Goal: Task Accomplishment & Management: Manage account settings

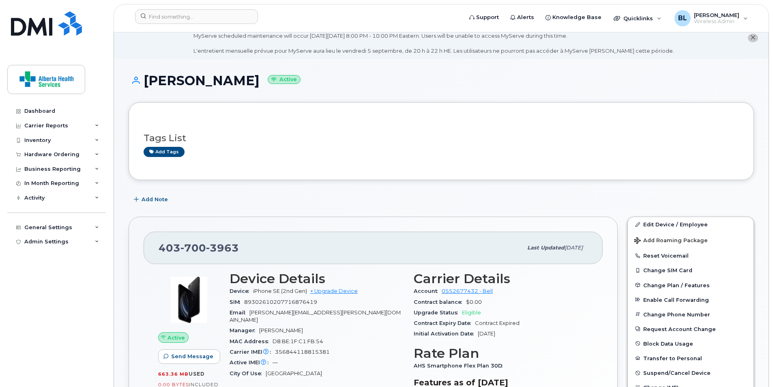
scroll to position [41, 0]
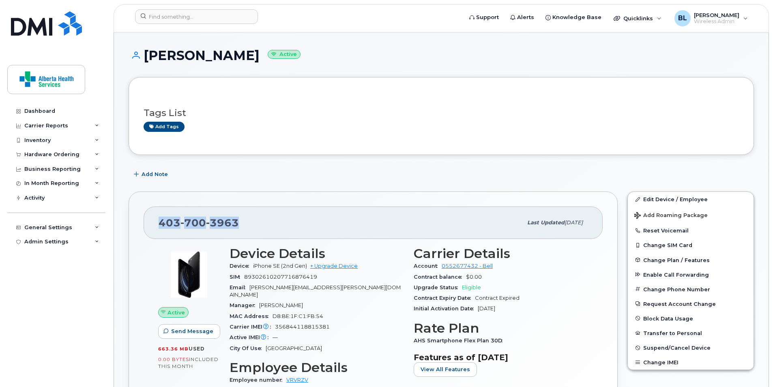
drag, startPoint x: 254, startPoint y: 223, endPoint x: 159, endPoint y: 217, distance: 95.9
click at [159, 217] on div "403 700 3963" at bounding box center [341, 222] width 364 height 17
drag, startPoint x: 158, startPoint y: 217, endPoint x: 174, endPoint y: 227, distance: 18.2
copy span "403 700 3963"
click at [198, 5] on div "Support Alerts Knowledge Base Quicklinks Suspend / Cancel Device Change SIM Car…" at bounding box center [441, 18] width 655 height 28
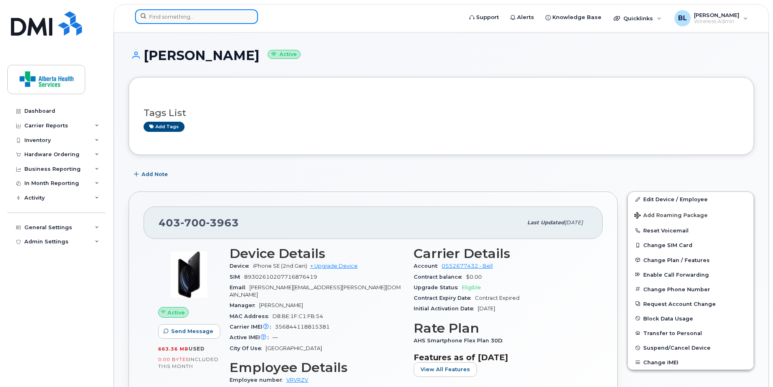
click at [198, 16] on input at bounding box center [196, 16] width 123 height 15
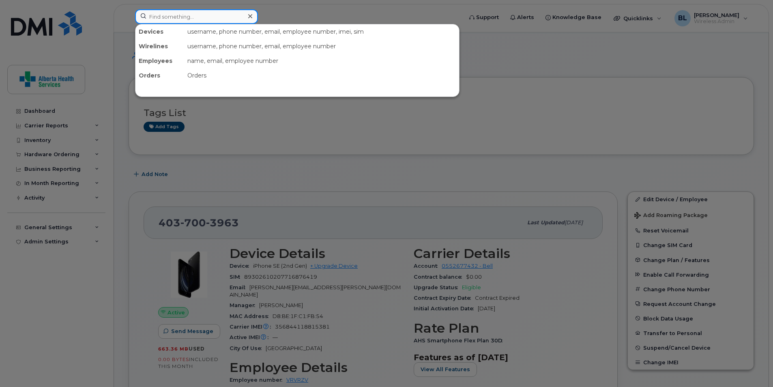
paste input "780-952-9866"
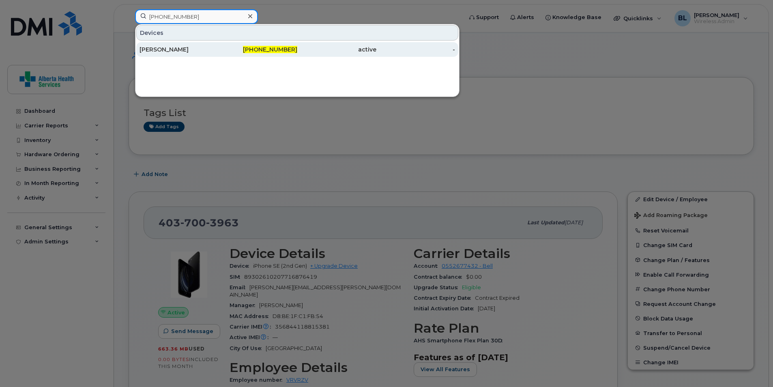
type input "780-952-9866"
click at [182, 54] on div "[PERSON_NAME]" at bounding box center [179, 49] width 79 height 15
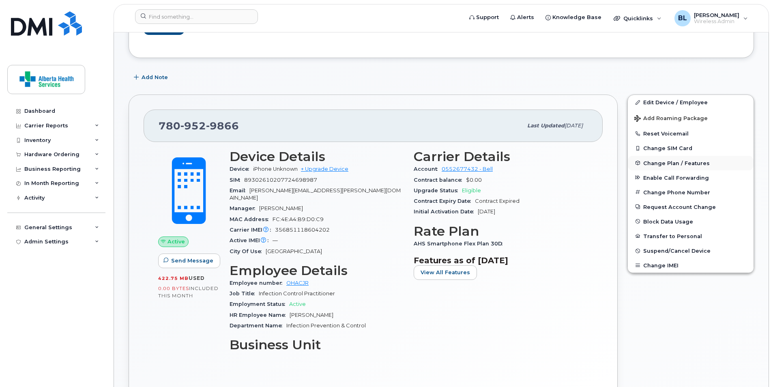
scroll to position [203, 0]
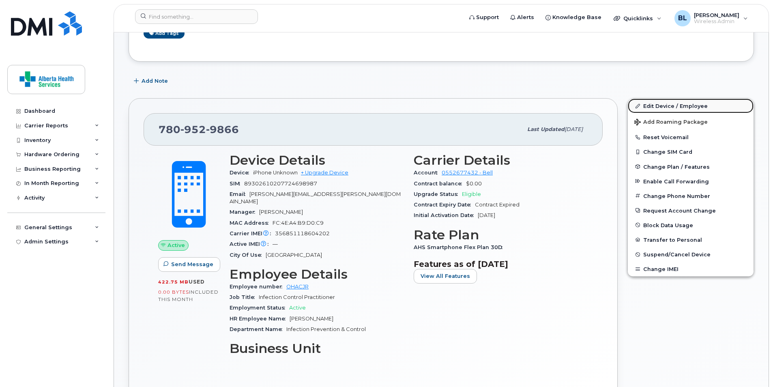
click at [653, 104] on link "Edit Device / Employee" at bounding box center [691, 106] width 126 height 15
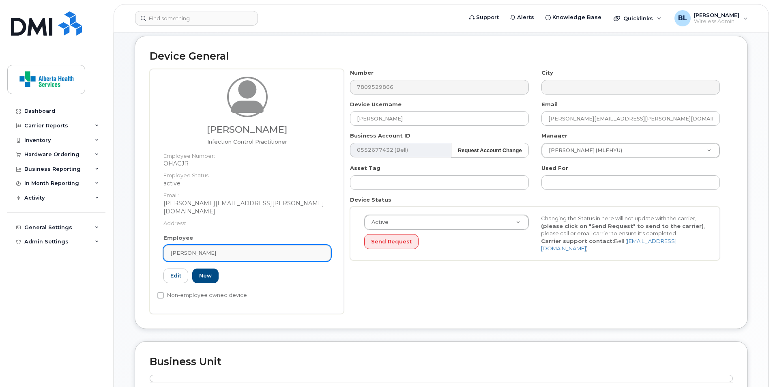
scroll to position [81, 0]
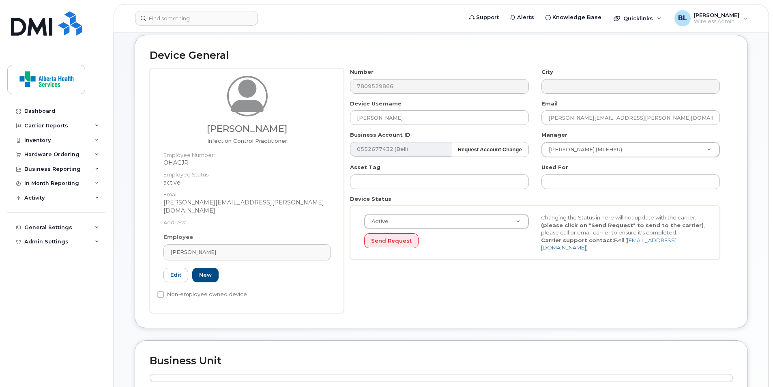
drag, startPoint x: 215, startPoint y: 240, endPoint x: 159, endPoint y: 234, distance: 55.9
click at [159, 234] on div "Employee Leanne Wyman Type first three symbols or more OHACJR Edit New" at bounding box center [247, 261] width 180 height 56
drag, startPoint x: 211, startPoint y: 243, endPoint x: 164, endPoint y: 238, distance: 47.0
click at [164, 244] on link "[PERSON_NAME]" at bounding box center [247, 252] width 168 height 16
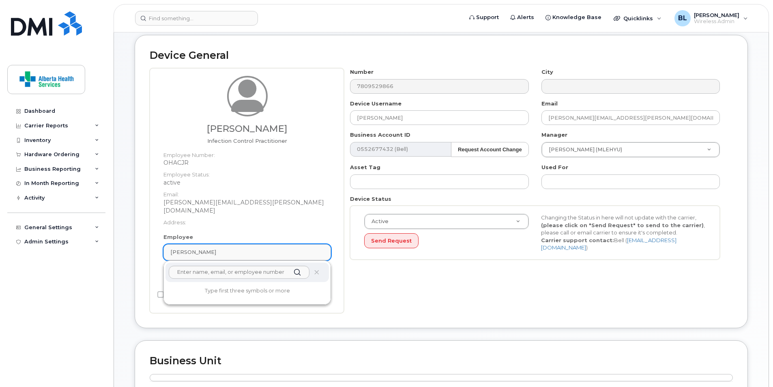
click at [217, 248] on div "[PERSON_NAME]" at bounding box center [247, 252] width 154 height 8
drag, startPoint x: 205, startPoint y: 258, endPoint x: 189, endPoint y: 262, distance: 16.9
paste input "Nadine McCalla"
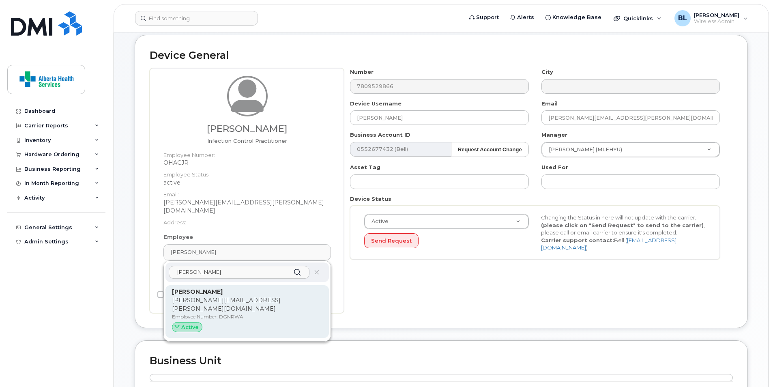
type input "Nadine McCalla"
click at [242, 296] on p "Nadine.McCalla@albertahealthservices.ca" at bounding box center [247, 304] width 150 height 17
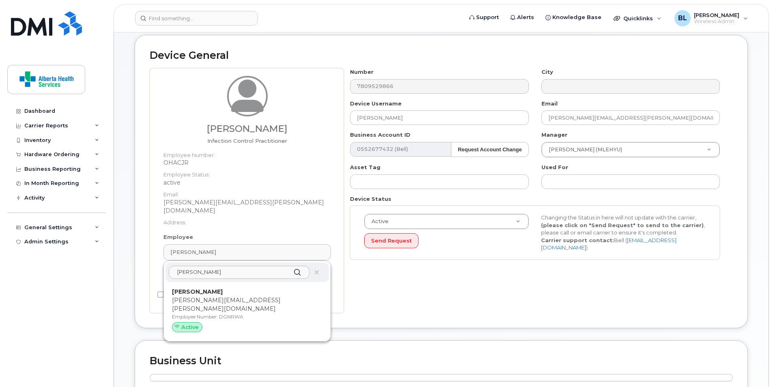
type input "DGNRWA"
type input "Nadine McCalla"
type input "nadine.mccalla@albertahealthservices.ca"
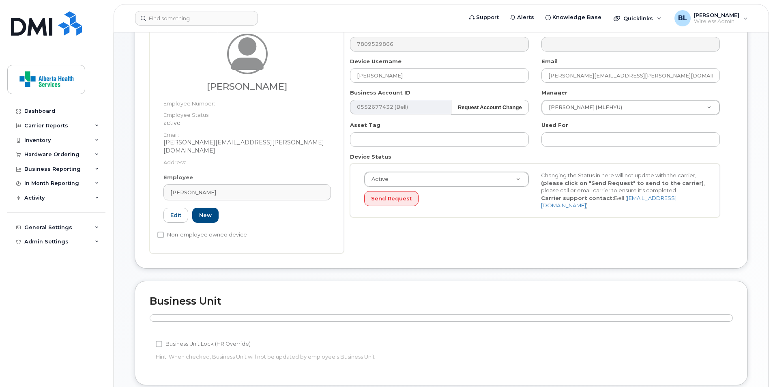
scroll to position [327, 0]
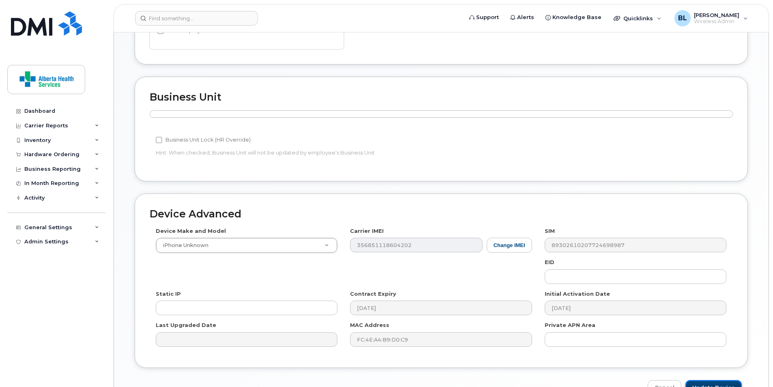
click at [726, 380] on input "Update Device" at bounding box center [714, 387] width 56 height 15
type input "Saving..."
